Goal: Task Accomplishment & Management: Complete application form

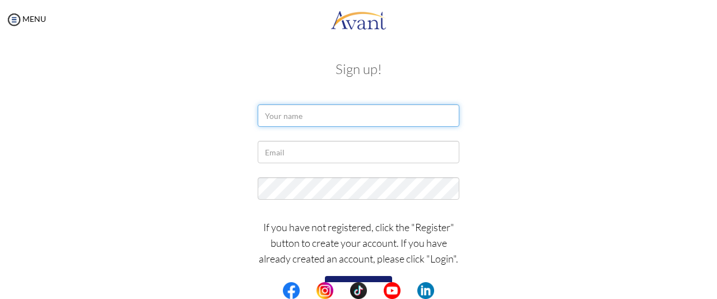
click at [327, 118] on input "text" at bounding box center [359, 115] width 202 height 22
type input "D"
type input "[PERSON_NAME] Agyapomaa"
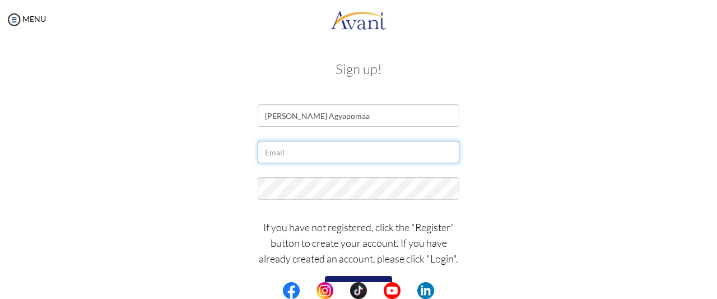
click at [315, 157] on input "text" at bounding box center [359, 152] width 202 height 22
type input "d"
type input "[EMAIL_ADDRESS][DOMAIN_NAME]"
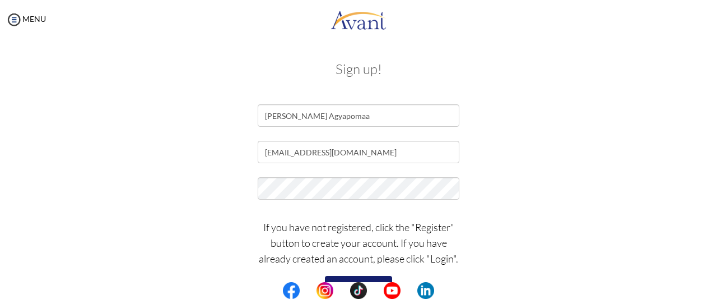
click at [509, 187] on div at bounding box center [359, 191] width 656 height 28
click at [513, 150] on div "[EMAIL_ADDRESS][DOMAIN_NAME]" at bounding box center [359, 155] width 656 height 28
click at [344, 280] on button "Register" at bounding box center [358, 285] width 67 height 18
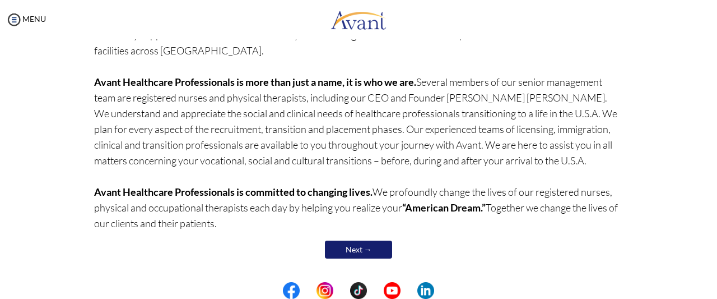
scroll to position [154, 0]
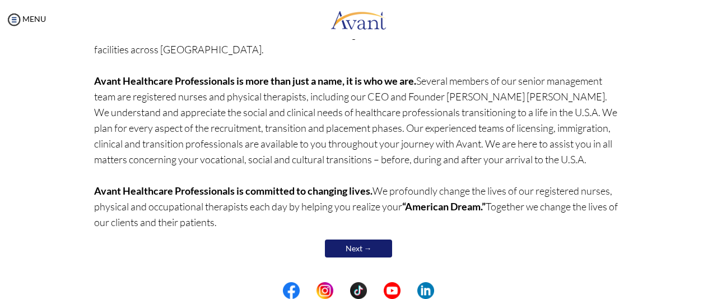
click at [377, 249] on link "Next →" at bounding box center [358, 248] width 67 height 18
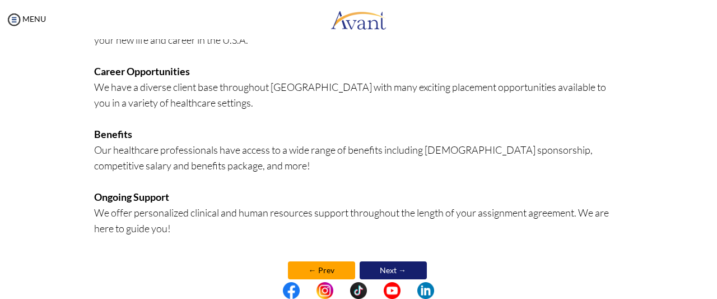
scroll to position [331, 0]
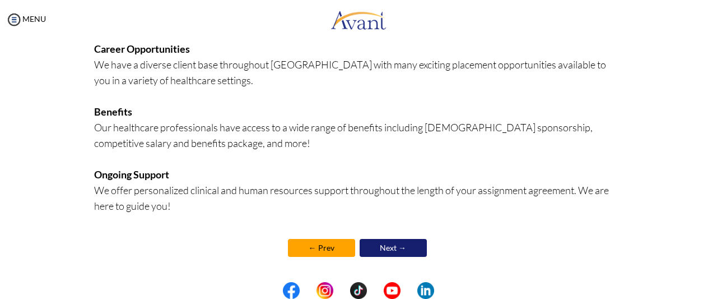
click at [377, 249] on link "Next →" at bounding box center [393, 248] width 67 height 18
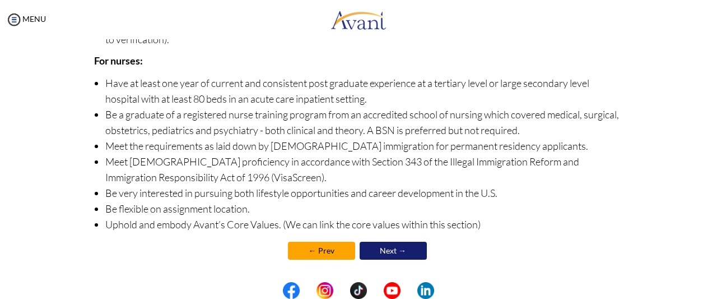
scroll to position [189, 0]
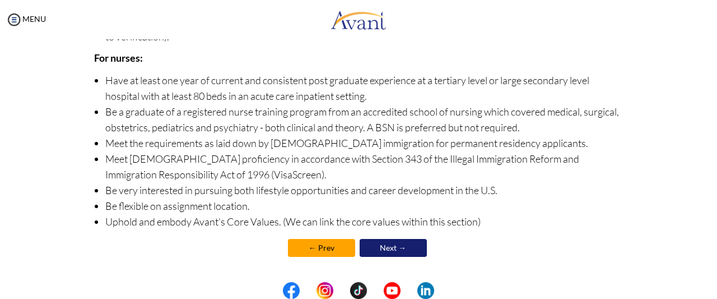
click at [397, 243] on link "Next →" at bounding box center [393, 248] width 67 height 18
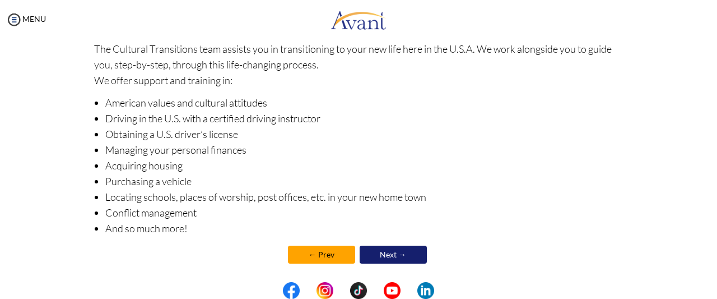
scroll to position [234, 0]
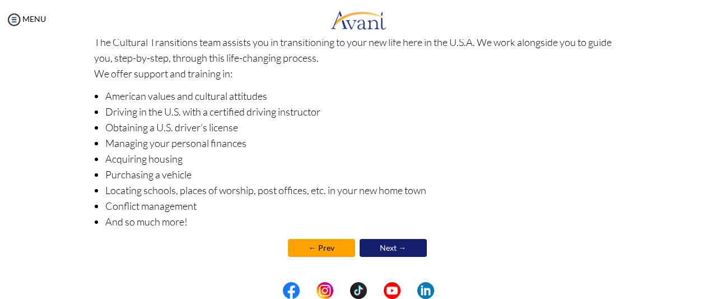
click at [405, 248] on link "Next →" at bounding box center [393, 248] width 67 height 18
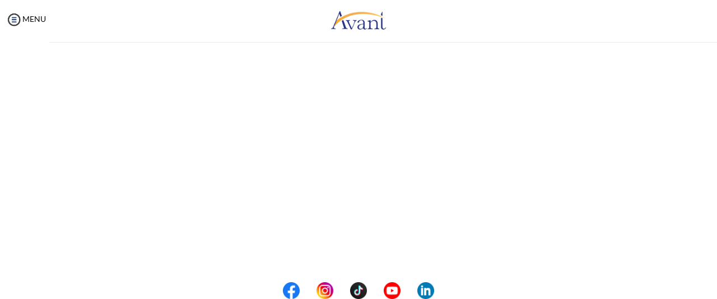
scroll to position [0, 0]
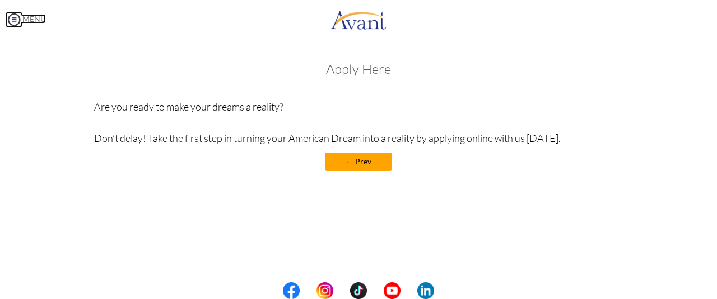
click at [15, 21] on img at bounding box center [14, 19] width 17 height 17
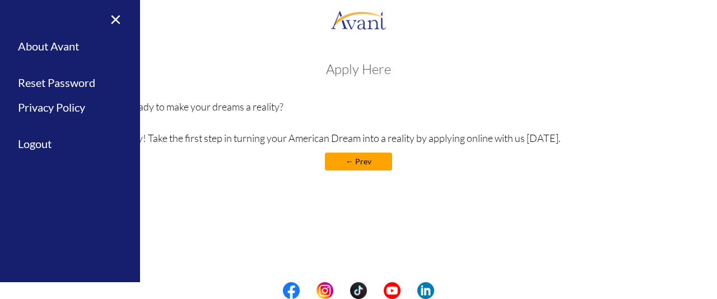
click at [259, 182] on div "Welcome! Who we are Avant Healthcare Professionals is the premier recruiting an…" at bounding box center [358, 143] width 695 height 187
click at [117, 21] on link "×" at bounding box center [109, 19] width 34 height 38
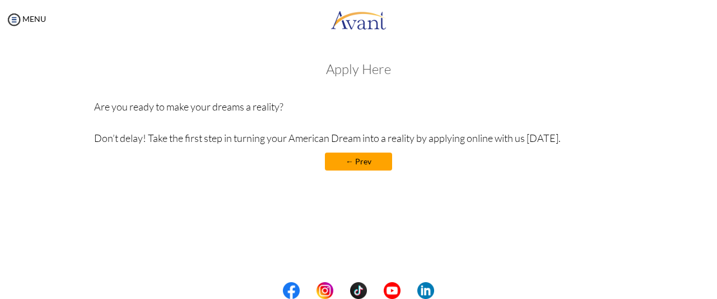
click at [341, 163] on link "← Prev" at bounding box center [358, 161] width 67 height 18
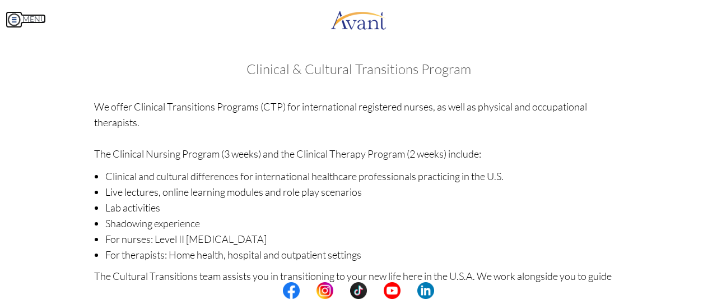
click at [17, 17] on img at bounding box center [14, 19] width 17 height 17
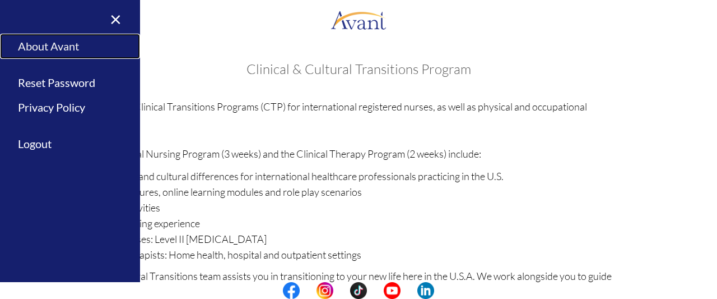
click at [62, 50] on link "About Avant" at bounding box center [70, 46] width 140 height 25
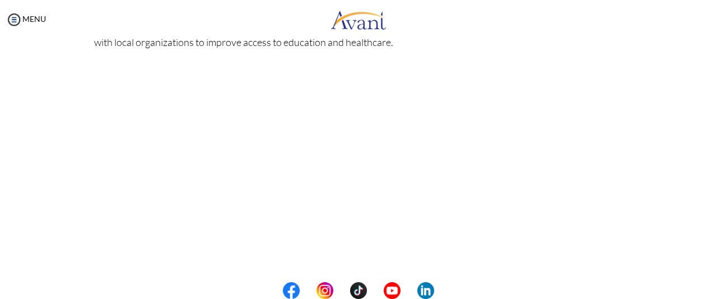
scroll to position [416, 0]
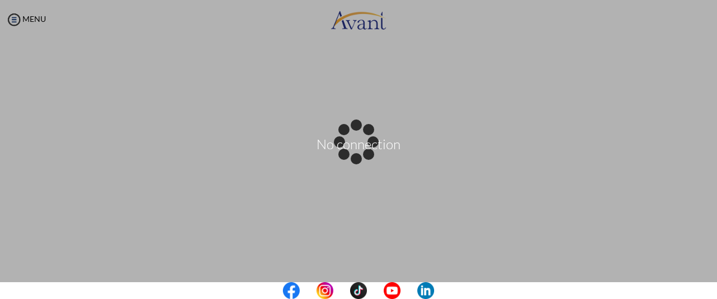
click at [351, 142] on div "No connection" at bounding box center [359, 150] width 16 height 16
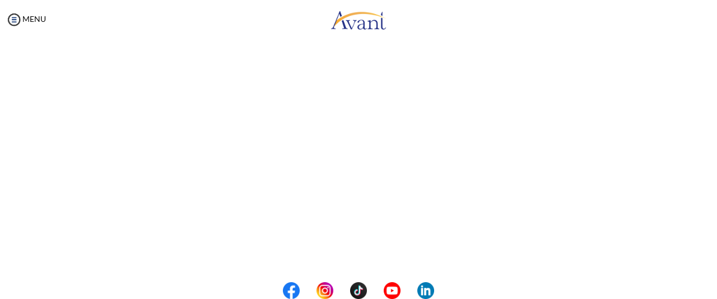
click at [110, 209] on center at bounding box center [359, 152] width 530 height 179
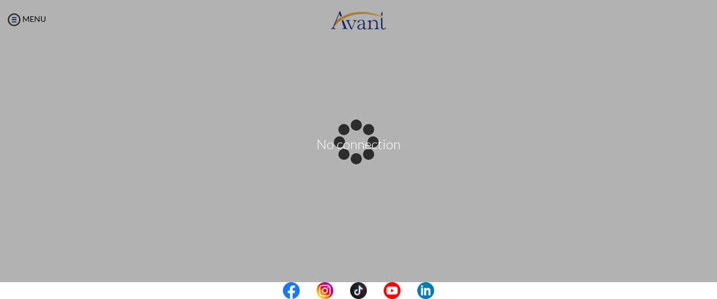
click at [351, 142] on div "No connection" at bounding box center [359, 150] width 16 height 16
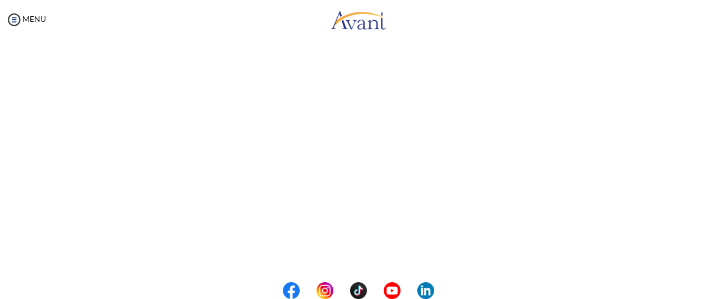
click at [145, 132] on center at bounding box center [359, 152] width 530 height 179
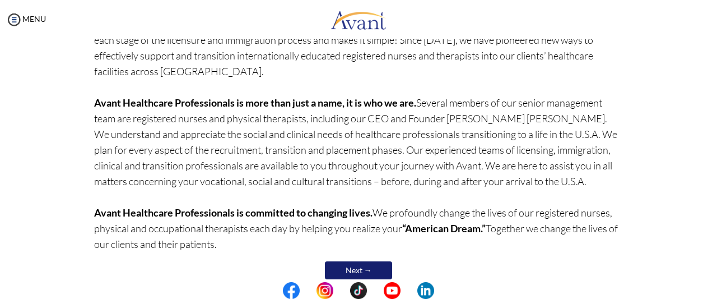
scroll to position [154, 0]
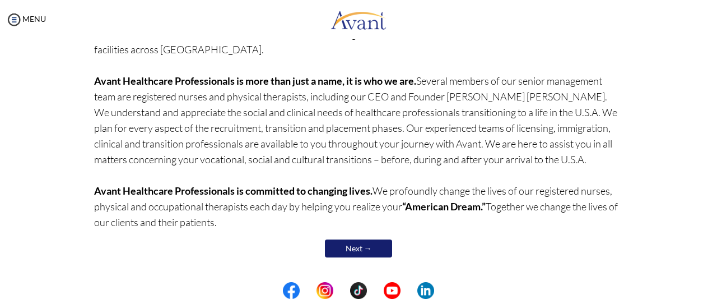
click at [382, 252] on link "Next →" at bounding box center [358, 248] width 67 height 18
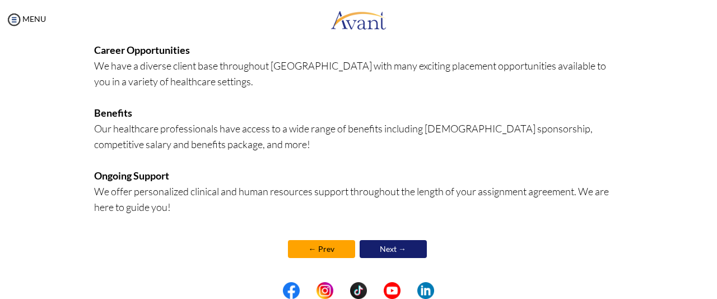
scroll to position [331, 0]
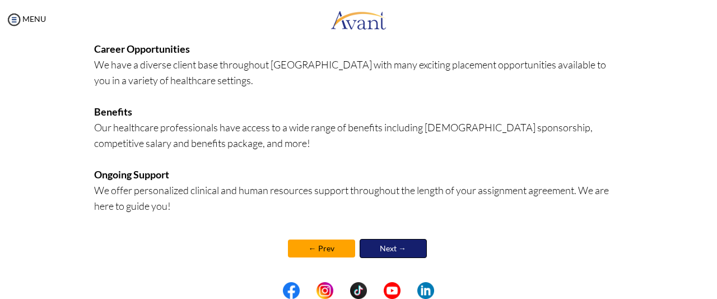
click at [382, 252] on link "Next →" at bounding box center [393, 248] width 67 height 19
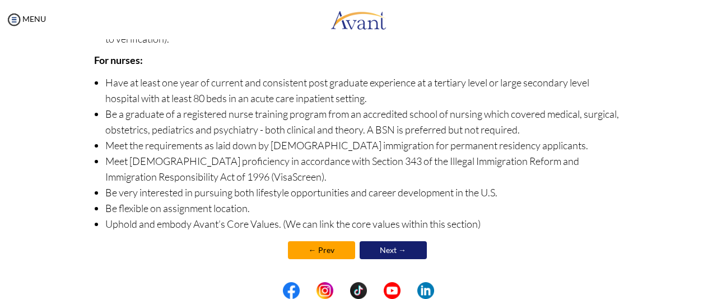
scroll to position [189, 0]
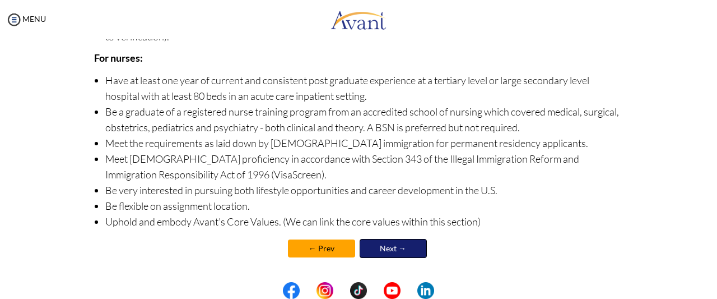
click at [382, 252] on link "Next →" at bounding box center [393, 248] width 67 height 19
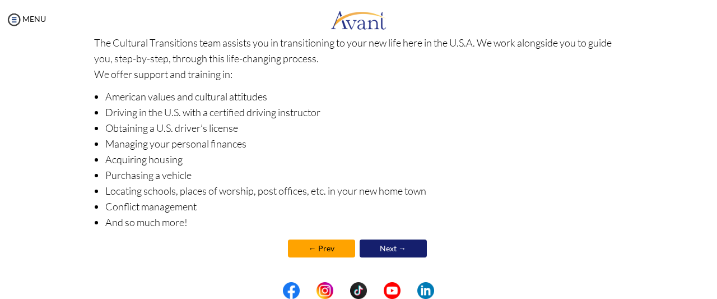
scroll to position [234, 0]
click at [382, 252] on link "Next →" at bounding box center [393, 248] width 67 height 19
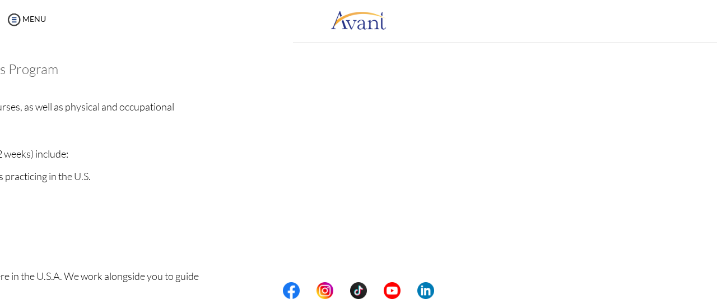
scroll to position [0, 0]
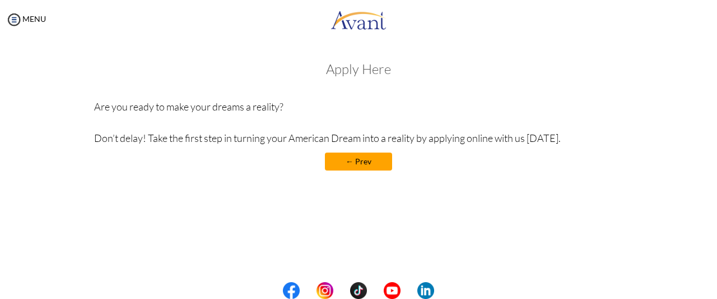
click at [356, 73] on h3 "Apply Here" at bounding box center [359, 69] width 530 height 15
click at [341, 75] on h3 "Apply Here" at bounding box center [359, 69] width 530 height 15
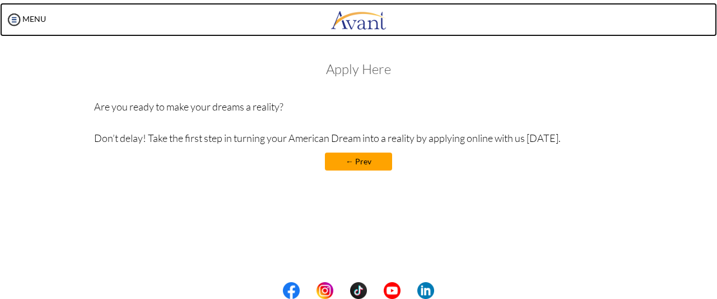
click at [360, 20] on img at bounding box center [359, 20] width 56 height 34
click at [368, 30] on img at bounding box center [359, 20] width 56 height 34
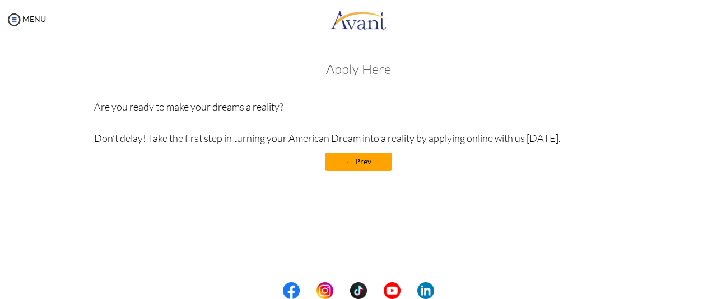
click at [352, 113] on p "Are you ready to make your dreams a reality? Don’t delay! Take the first step i…" at bounding box center [359, 122] width 530 height 47
click at [359, 68] on h3 "Apply Here" at bounding box center [359, 69] width 530 height 15
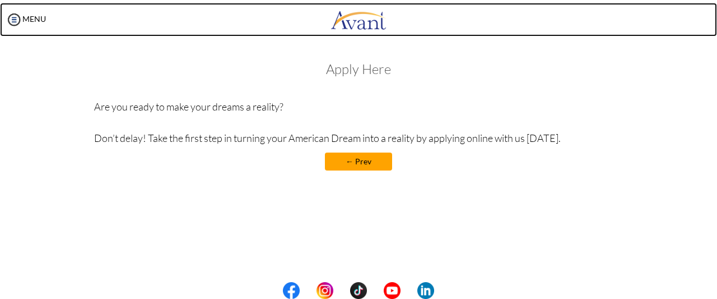
click at [362, 23] on img at bounding box center [359, 20] width 56 height 34
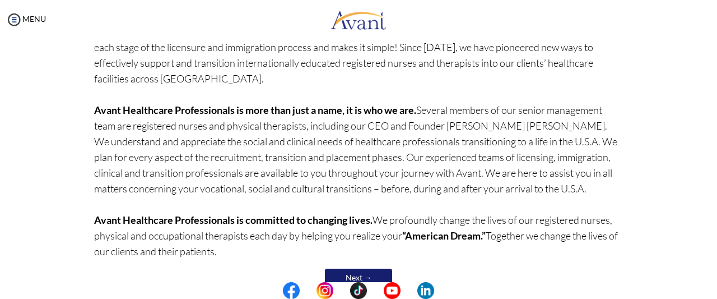
scroll to position [154, 0]
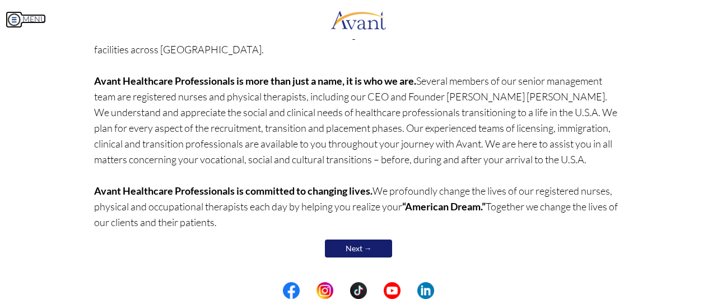
click at [13, 18] on img at bounding box center [14, 19] width 17 height 17
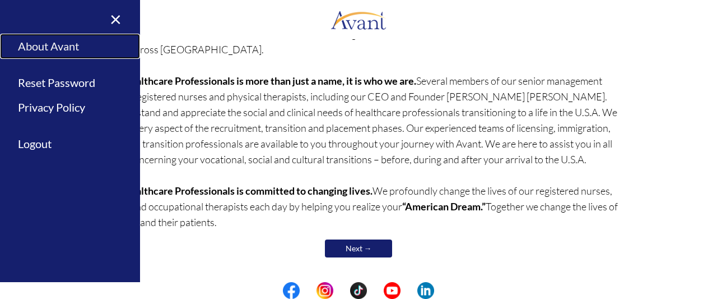
click at [35, 48] on link "About Avant" at bounding box center [70, 46] width 140 height 25
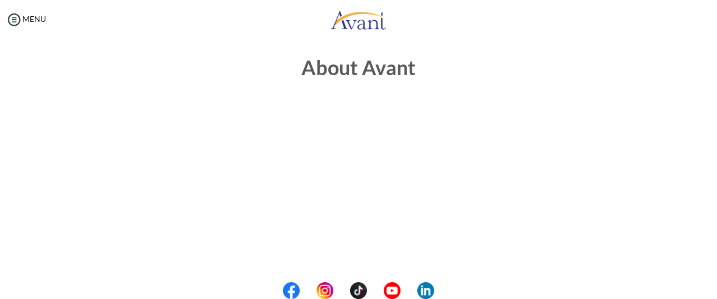
scroll to position [0, 0]
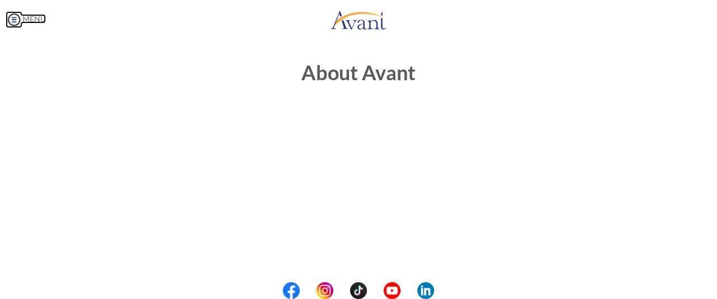
click at [16, 21] on img at bounding box center [14, 19] width 17 height 17
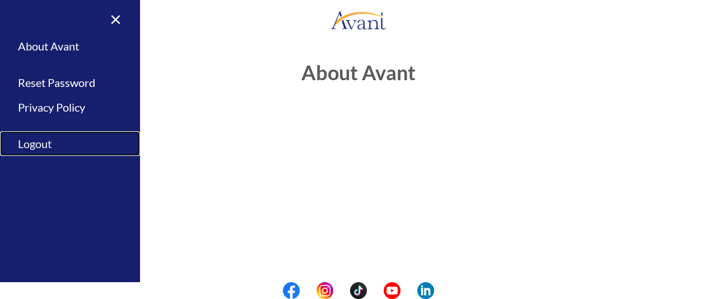
click at [44, 142] on link "Logout" at bounding box center [70, 143] width 140 height 25
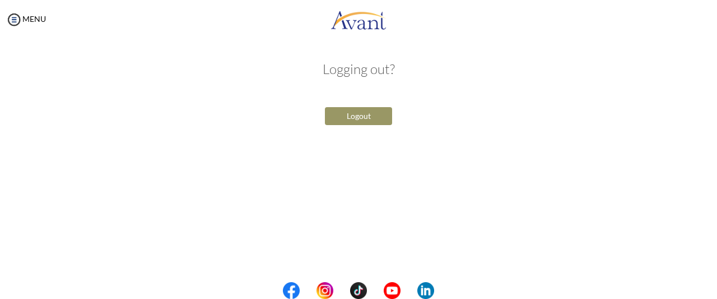
click at [340, 113] on button "Logout" at bounding box center [358, 116] width 67 height 18
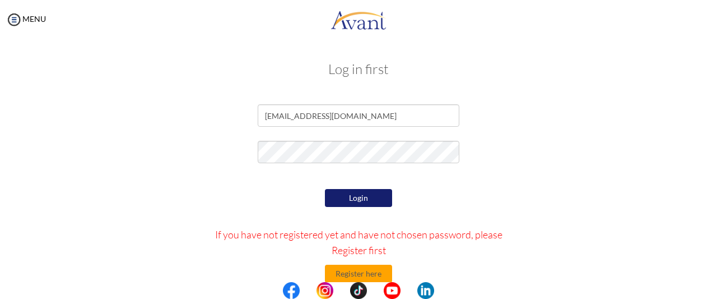
click at [360, 201] on button "Login" at bounding box center [358, 198] width 67 height 18
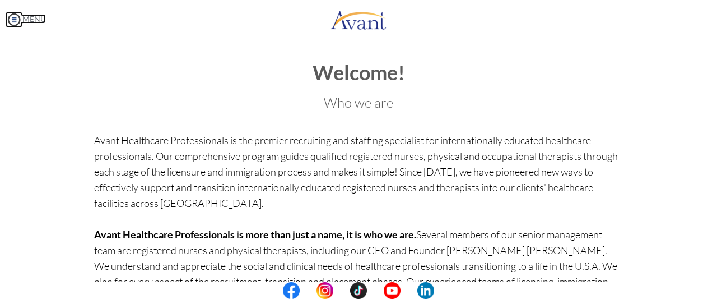
click at [14, 19] on img at bounding box center [14, 19] width 17 height 17
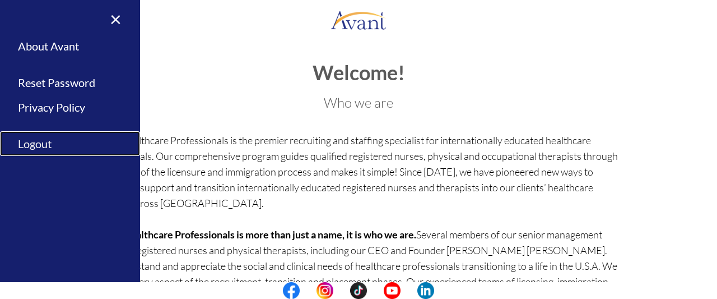
click at [81, 145] on link "Logout" at bounding box center [70, 143] width 140 height 25
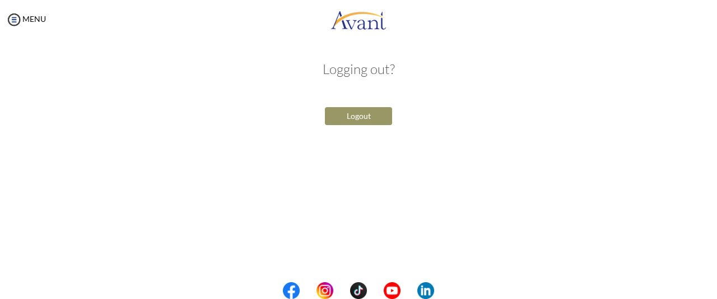
click at [363, 114] on button "Logout" at bounding box center [358, 116] width 67 height 18
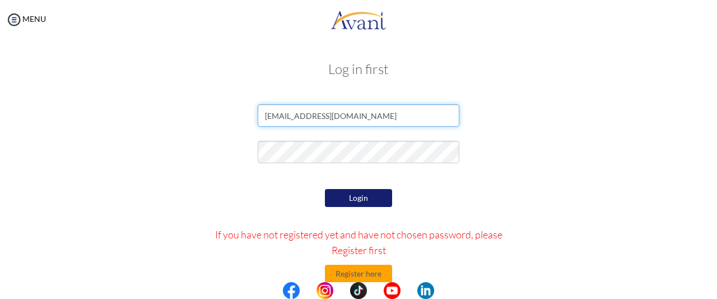
click at [338, 122] on input "[EMAIL_ADDRESS][DOMAIN_NAME]" at bounding box center [359, 115] width 202 height 22
type input "a"
type input "abdorcas96@gmail.com"
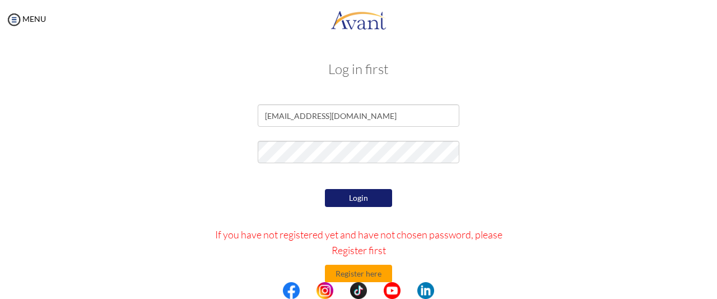
click at [0, 0] on p at bounding box center [0, 0] width 0 height 0
click at [405, 164] on div at bounding box center [358, 155] width 219 height 28
click at [523, 190] on div "Login If you have not registered yet and have not chosen password, please Regis…" at bounding box center [359, 291] width 656 height 211
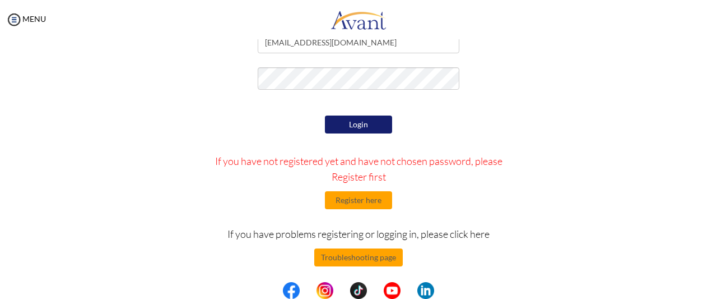
scroll to position [78, 0]
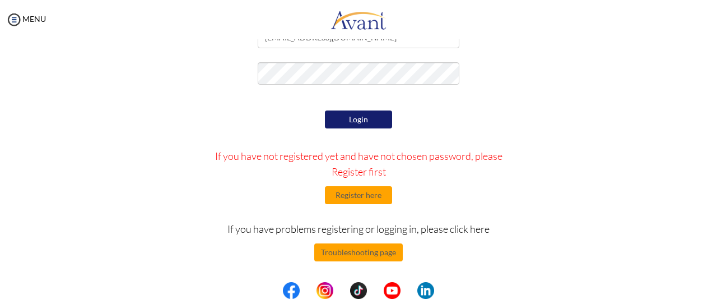
click at [373, 119] on button "Login" at bounding box center [358, 119] width 67 height 18
click at [351, 192] on button "Register here" at bounding box center [358, 195] width 67 height 18
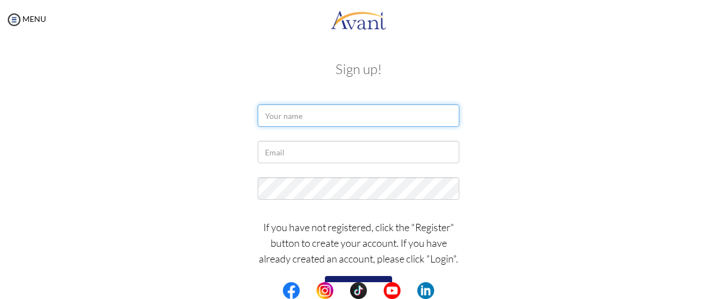
click at [368, 118] on input "text" at bounding box center [359, 115] width 202 height 22
type input "Dorcas Agyemang Agyapomaa"
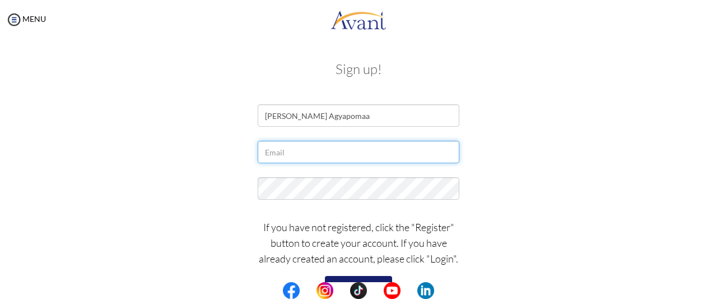
click at [361, 153] on input "text" at bounding box center [359, 152] width 202 height 22
type input "abdorcas96@gmail.com"
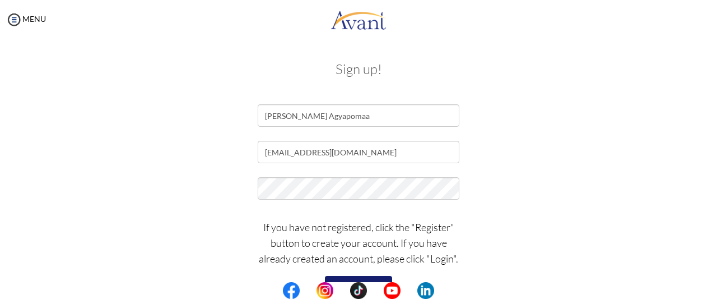
click at [518, 190] on div at bounding box center [359, 191] width 656 height 28
click at [351, 280] on button "Register" at bounding box center [358, 285] width 67 height 18
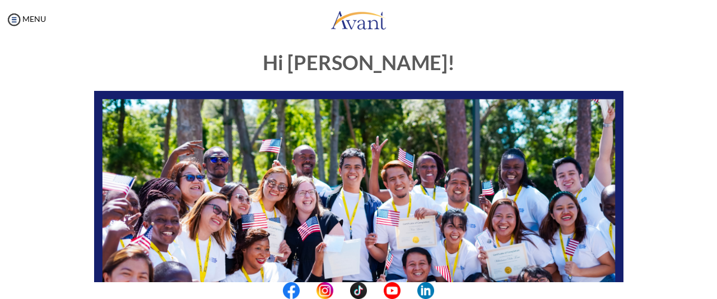
scroll to position [0, 0]
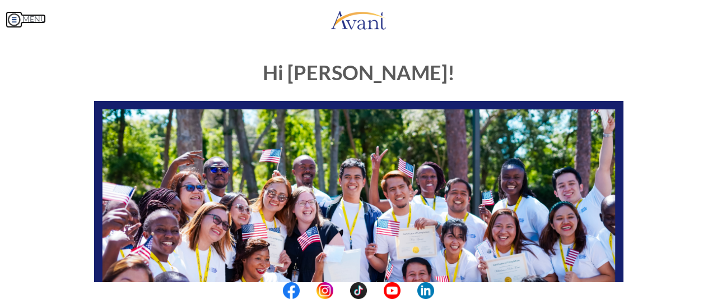
click at [15, 17] on img at bounding box center [14, 19] width 17 height 17
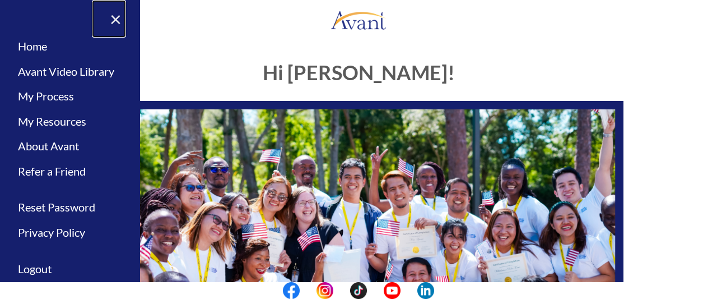
click at [110, 13] on link "×" at bounding box center [109, 19] width 34 height 38
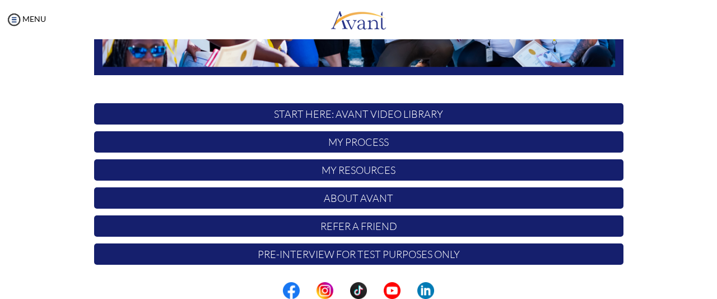
scroll to position [324, 0]
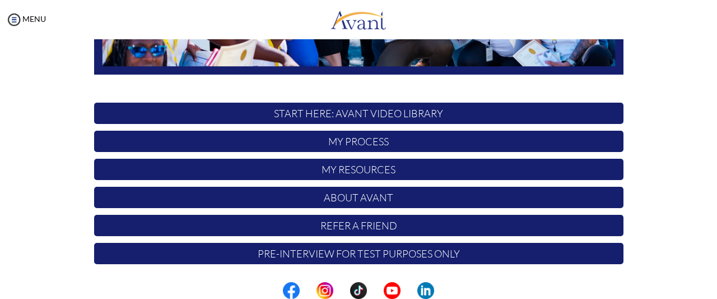
click at [243, 112] on p "START HERE: Avant Video Library" at bounding box center [359, 113] width 530 height 21
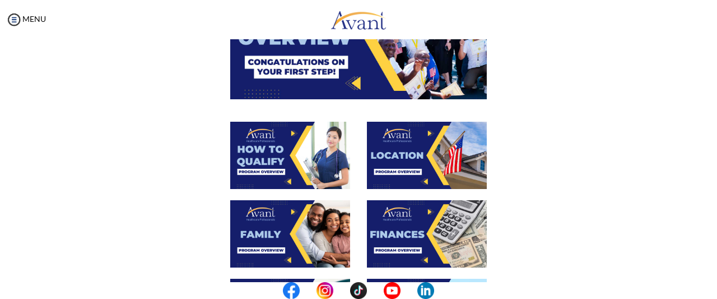
scroll to position [139, 0]
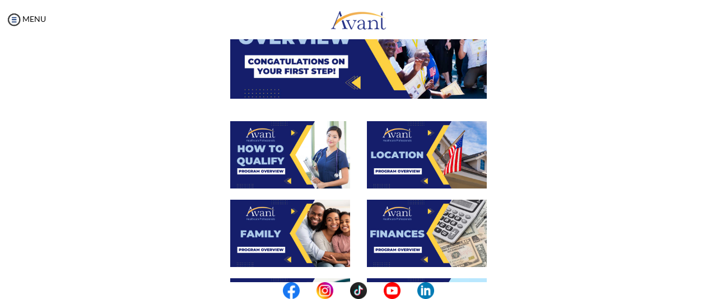
click at [284, 173] on img at bounding box center [290, 154] width 120 height 67
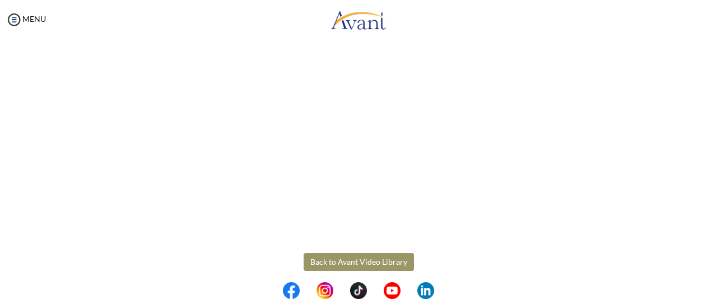
scroll to position [252, 0]
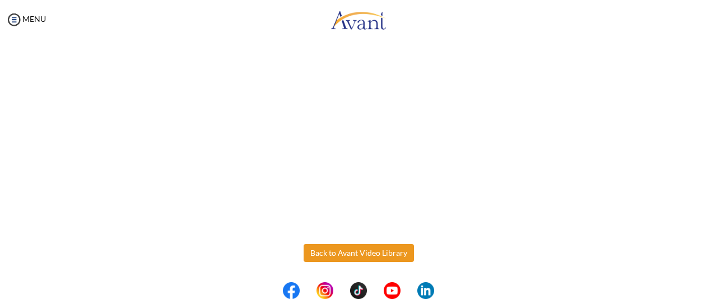
click at [316, 257] on body "Maintenance break. Please come back in 2 hours. MENU My Status What is the next…" at bounding box center [358, 149] width 717 height 299
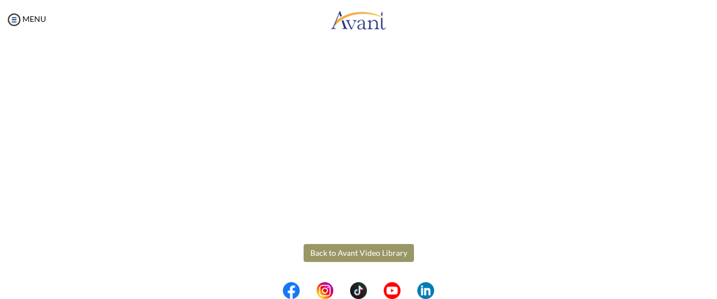
click at [326, 254] on button "Back to Avant Video Library" at bounding box center [359, 253] width 110 height 18
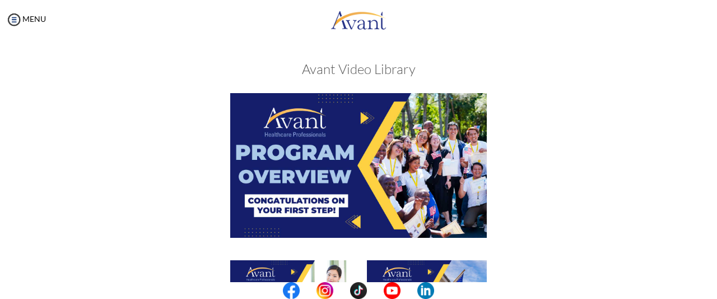
scroll to position [0, 0]
click at [15, 17] on img at bounding box center [14, 19] width 17 height 17
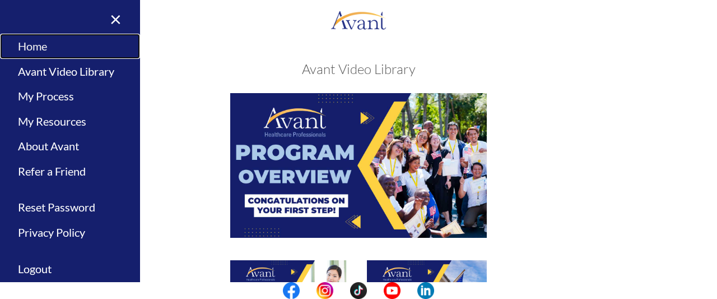
click at [32, 46] on link "Home" at bounding box center [70, 46] width 140 height 25
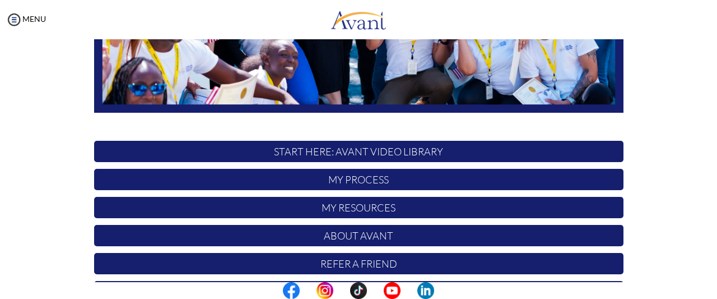
scroll to position [299, 0]
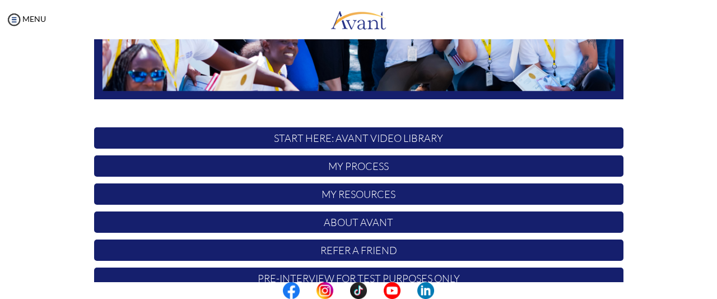
click at [343, 167] on p "My Process" at bounding box center [359, 165] width 530 height 21
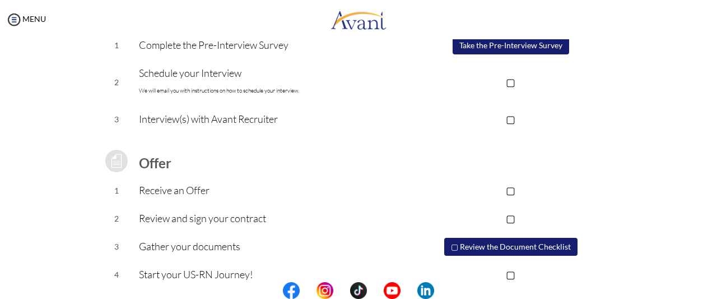
scroll to position [211, 0]
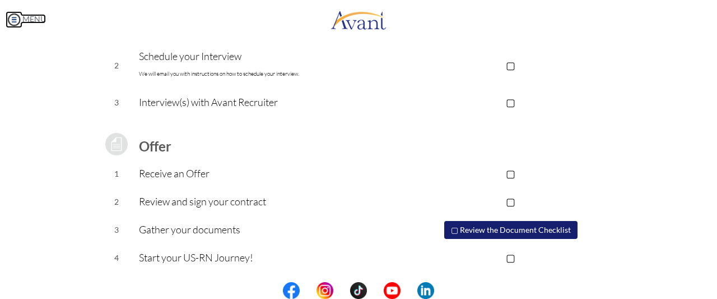
click at [38, 18] on link "MENU" at bounding box center [26, 19] width 40 height 10
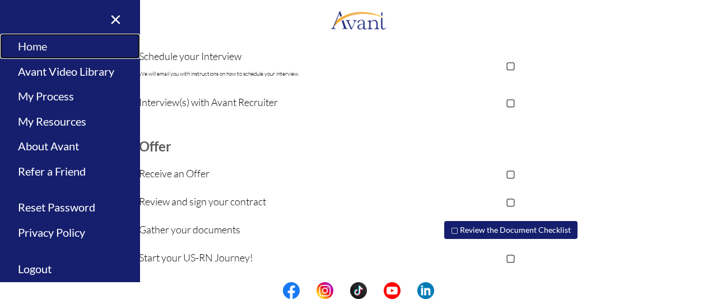
click at [45, 49] on link "Home" at bounding box center [70, 46] width 140 height 25
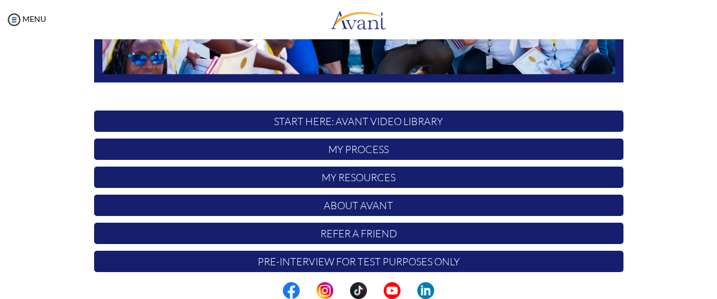
scroll to position [317, 0]
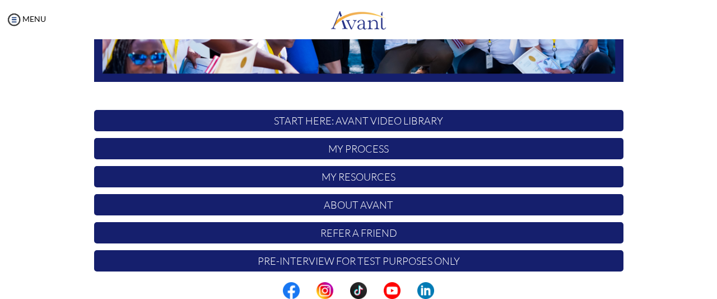
click at [205, 174] on p "My Resources" at bounding box center [359, 176] width 530 height 21
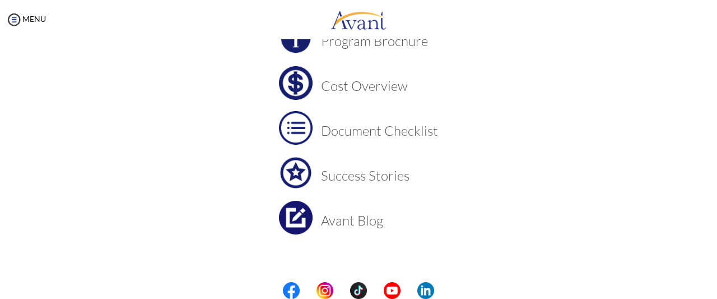
scroll to position [154, 0]
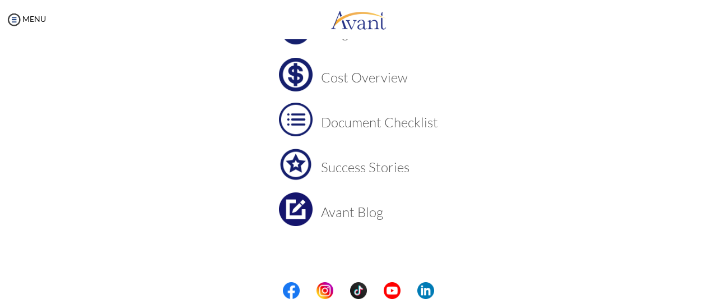
click at [295, 78] on img at bounding box center [296, 75] width 34 height 34
click at [294, 119] on img at bounding box center [296, 120] width 34 height 34
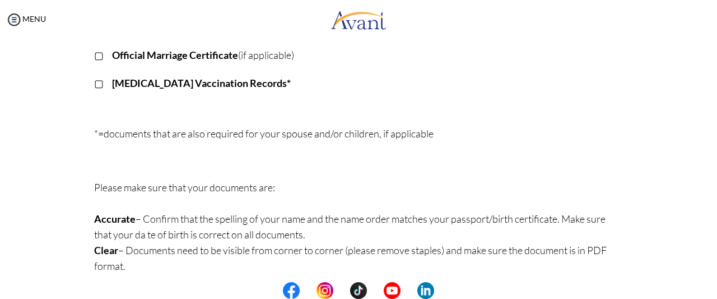
scroll to position [391, 0]
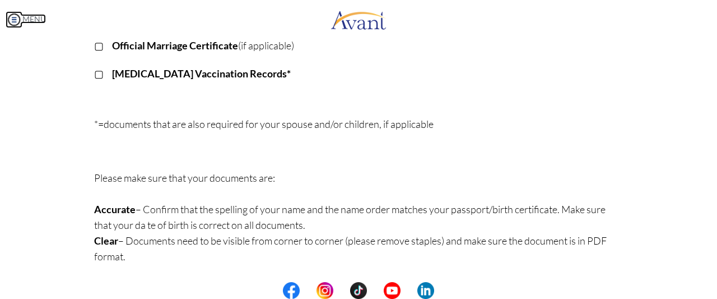
click at [36, 16] on link "MENU" at bounding box center [26, 19] width 40 height 10
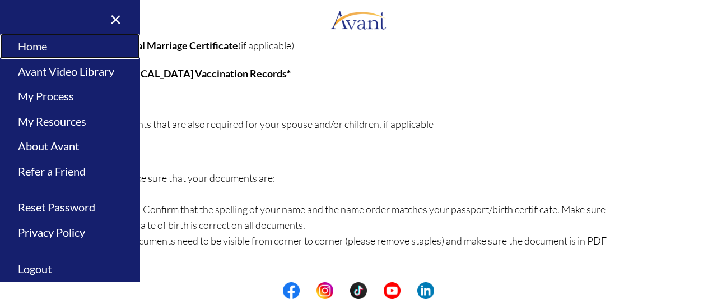
click at [55, 43] on link "Home" at bounding box center [70, 46] width 140 height 25
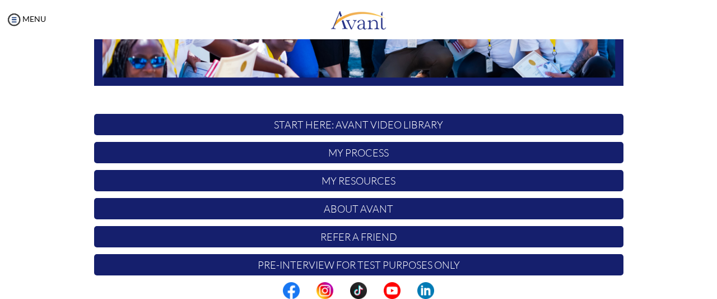
scroll to position [324, 0]
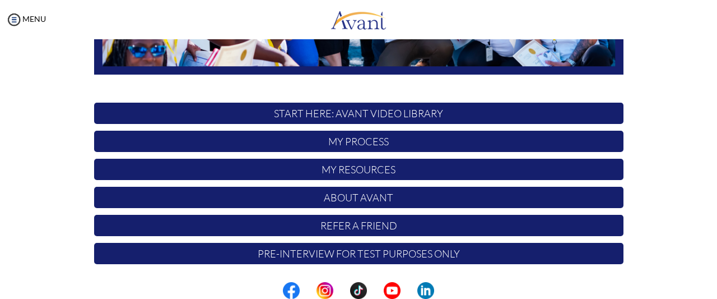
click at [234, 256] on p "Pre-Interview for test purposes only" at bounding box center [359, 253] width 530 height 21
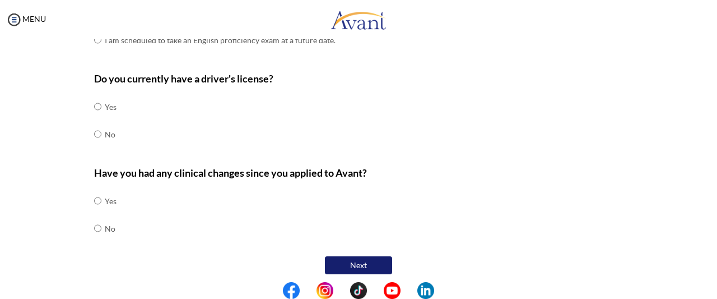
scroll to position [416, 0]
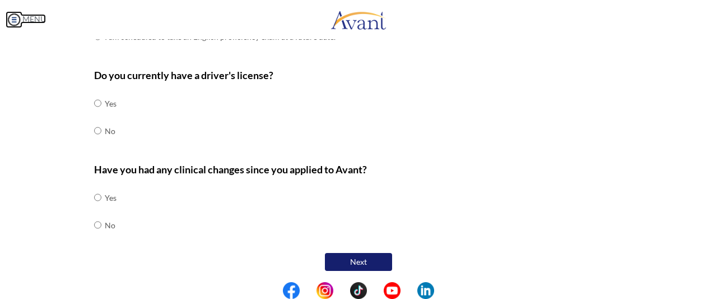
click at [32, 18] on link "MENU" at bounding box center [26, 19] width 40 height 10
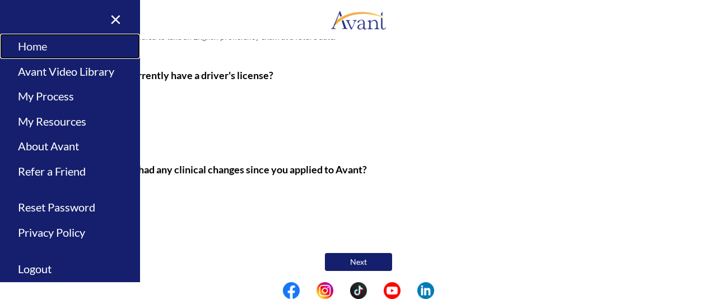
click at [31, 47] on link "Home" at bounding box center [70, 46] width 140 height 25
